Goal: Task Accomplishment & Management: Manage account settings

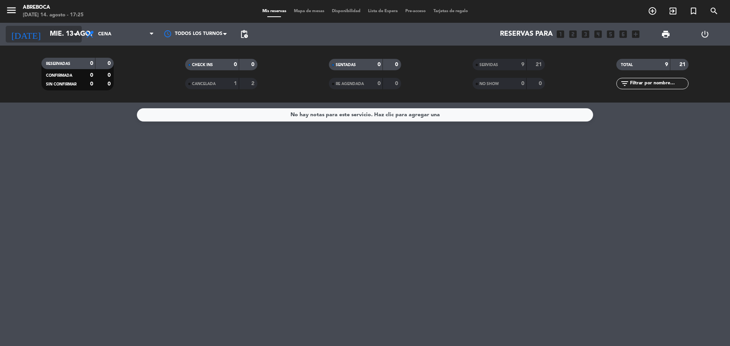
click at [46, 37] on input "mié. 13 ago." at bounding box center [90, 34] width 88 height 15
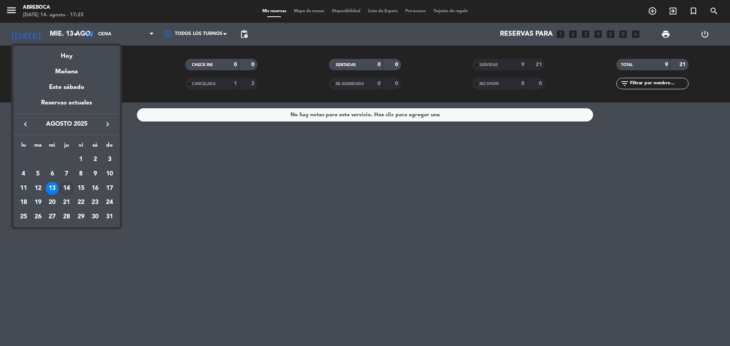
click at [61, 187] on div "14" at bounding box center [66, 188] width 13 height 13
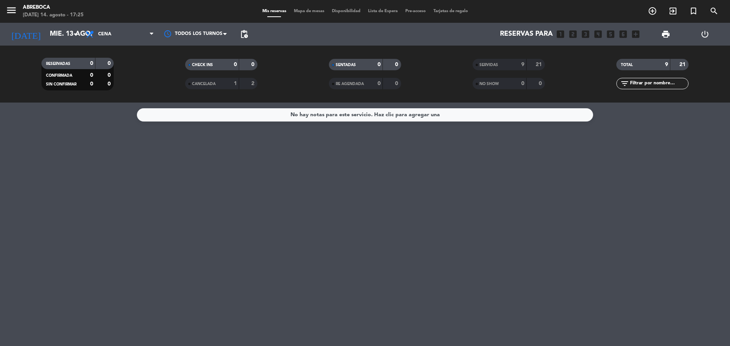
type input "jue. 14 ago."
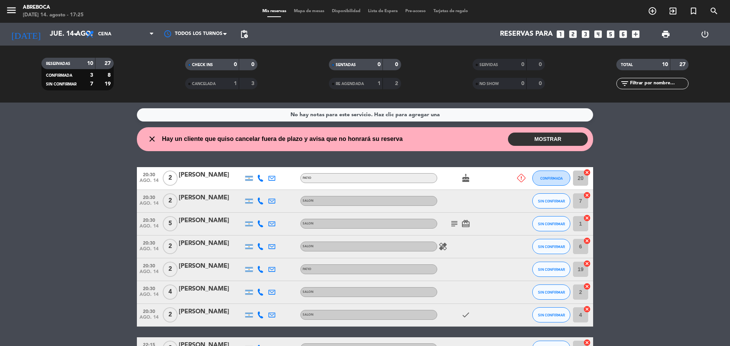
click at [552, 141] on button "MOSTRAR" at bounding box center [548, 139] width 80 height 13
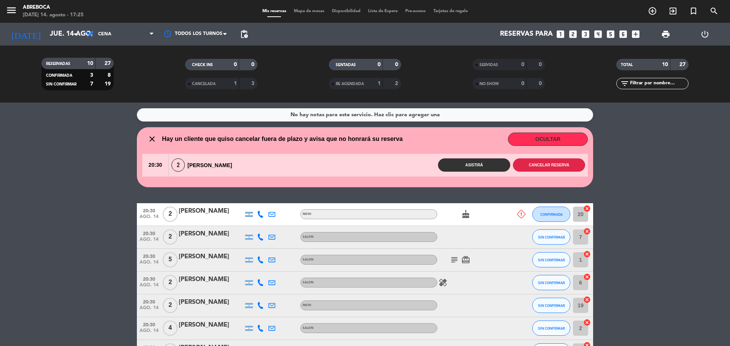
click at [546, 169] on button "Cancelar reserva" at bounding box center [549, 165] width 72 height 13
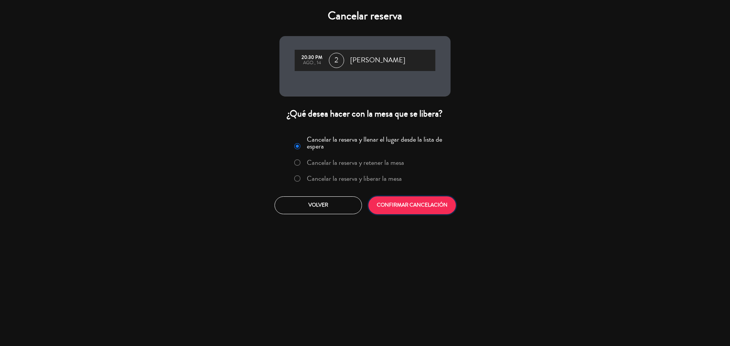
click at [426, 201] on button "CONFIRMAR CANCELACIÓN" at bounding box center [411, 206] width 87 height 18
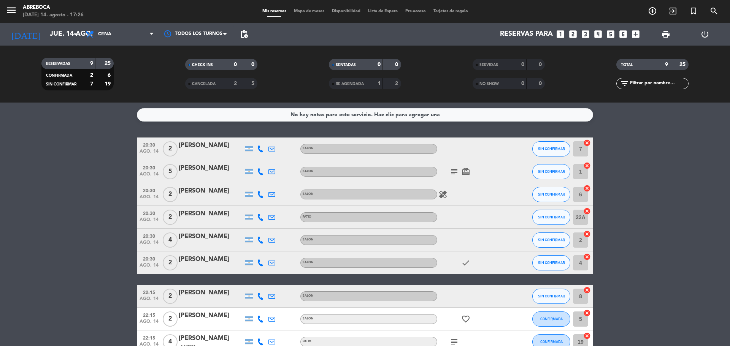
click at [208, 211] on div "[PERSON_NAME]" at bounding box center [211, 214] width 65 height 10
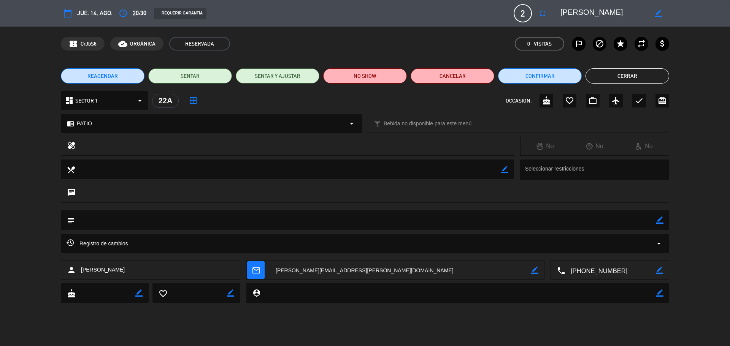
click at [657, 222] on icon "border_color" at bounding box center [659, 220] width 7 height 7
type textarea "Jarilla Wines"
click at [663, 221] on div "subject" at bounding box center [365, 221] width 608 height 20
click at [663, 221] on icon at bounding box center [659, 220] width 7 height 7
click at [630, 77] on button "Cerrar" at bounding box center [627, 75] width 84 height 15
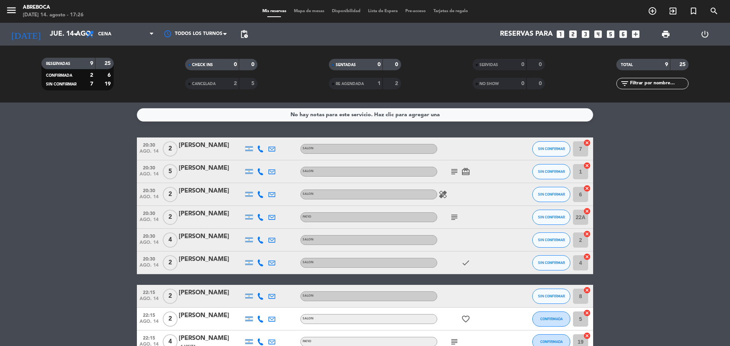
click at [664, 175] on bookings-row "20:30 [DATE] 2 [PERSON_NAME] SALON SIN CONFIRMAR 7 cancel 20:30 [DATE] 5 [PERSO…" at bounding box center [365, 246] width 730 height 216
click at [444, 192] on icon "healing" at bounding box center [442, 194] width 9 height 9
click at [454, 169] on icon "subject" at bounding box center [454, 171] width 9 height 9
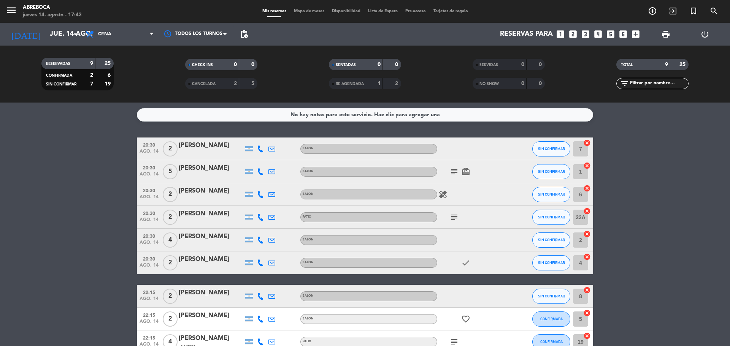
click at [456, 214] on icon "subject" at bounding box center [454, 217] width 9 height 9
